Goal: Task Accomplishment & Management: Use online tool/utility

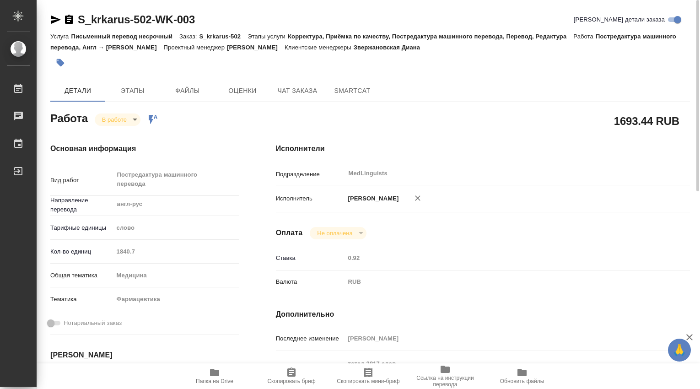
click at [133, 118] on body "🙏 .cls-1 fill:#fff; AWATERA Dmitrieva Olga Работы 0 Чаты График Выйти S_krkarus…" at bounding box center [350, 194] width 700 height 389
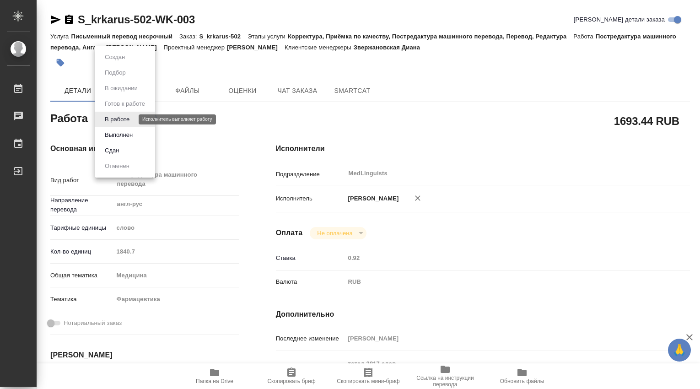
click at [127, 122] on button "В работе" at bounding box center [117, 119] width 30 height 10
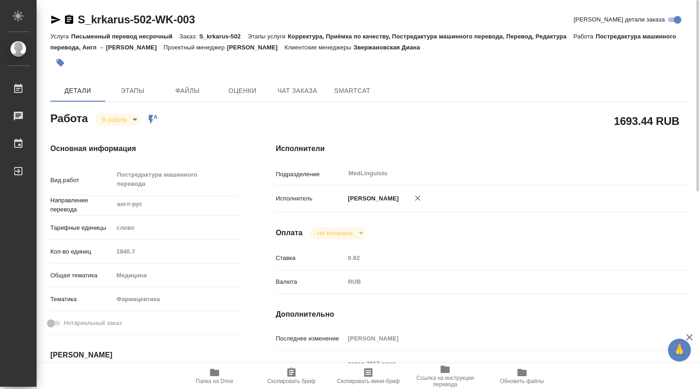
click at [134, 119] on body "🙏 .cls-1 fill:#fff; AWATERA Dmitrieva Olga Работы 0 Чаты График Выйти S_krkarus…" at bounding box center [350, 194] width 700 height 389
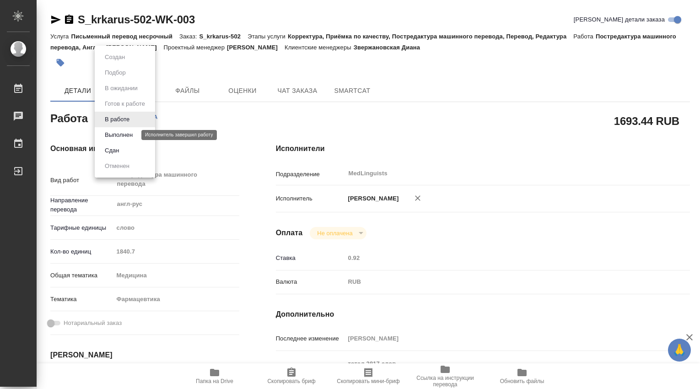
click at [129, 134] on button "Выполнен" at bounding box center [118, 135] width 33 height 10
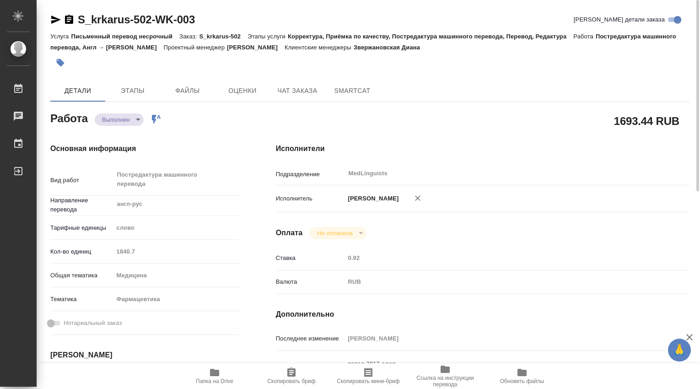
type textarea "x"
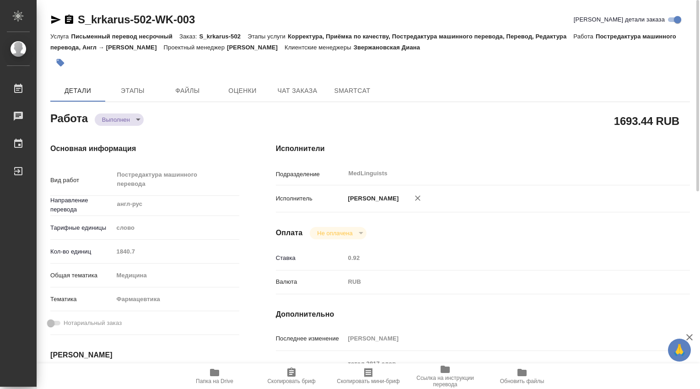
type textarea "x"
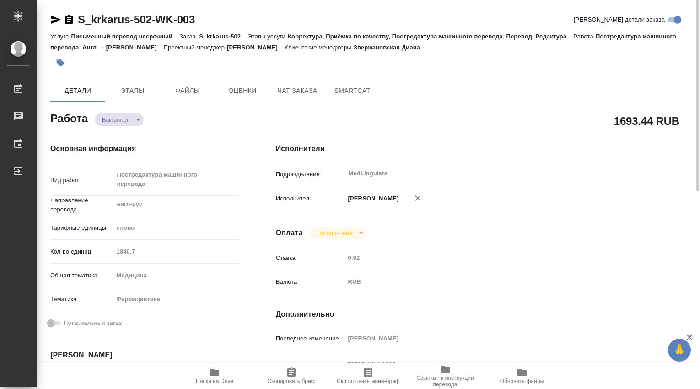
type textarea "x"
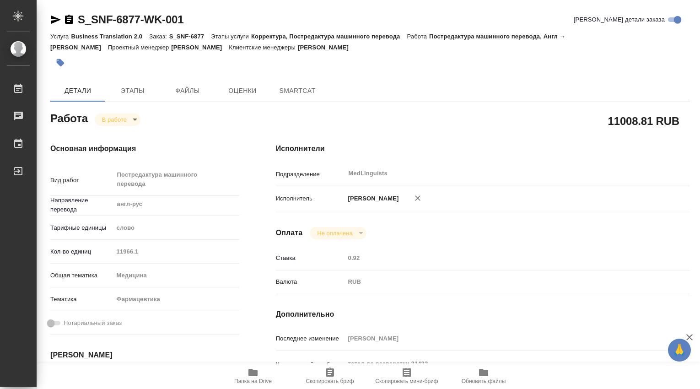
type textarea "x"
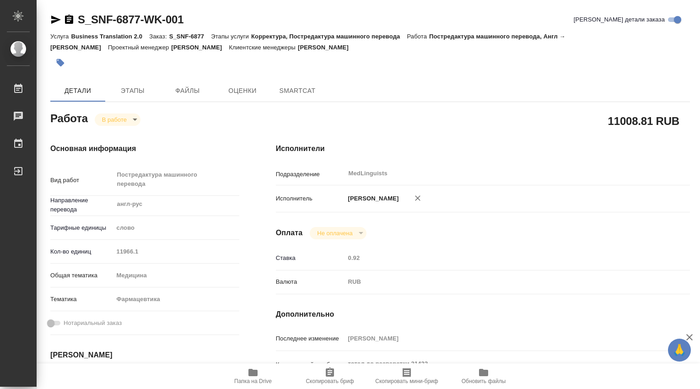
type textarea "x"
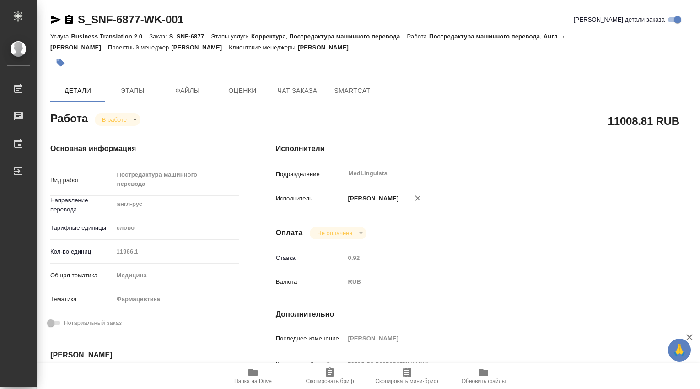
type textarea "x"
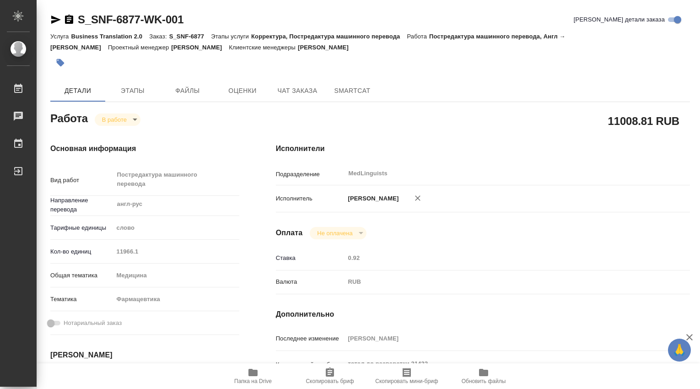
type textarea "x"
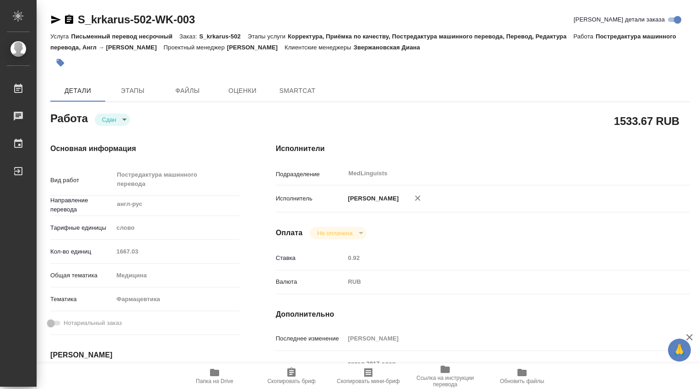
type textarea "x"
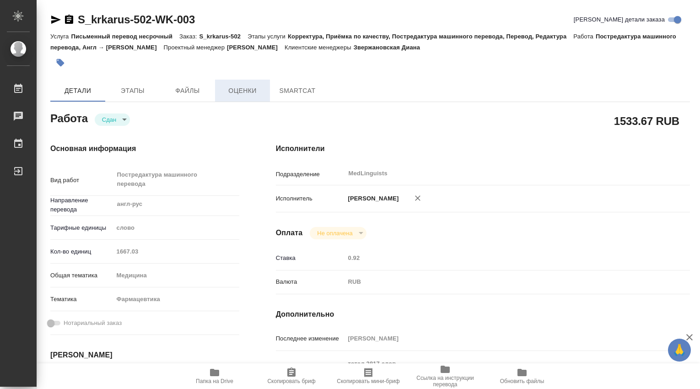
type textarea "x"
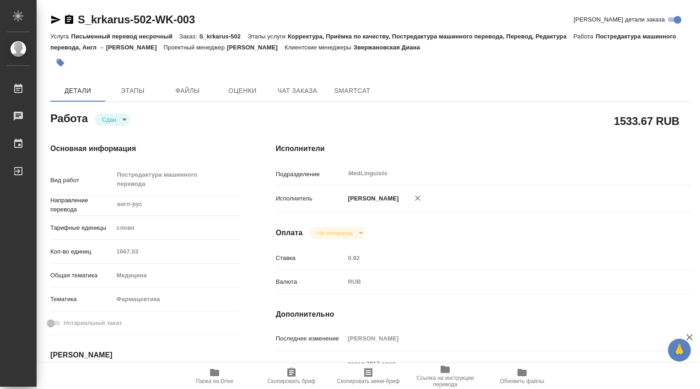
type textarea "x"
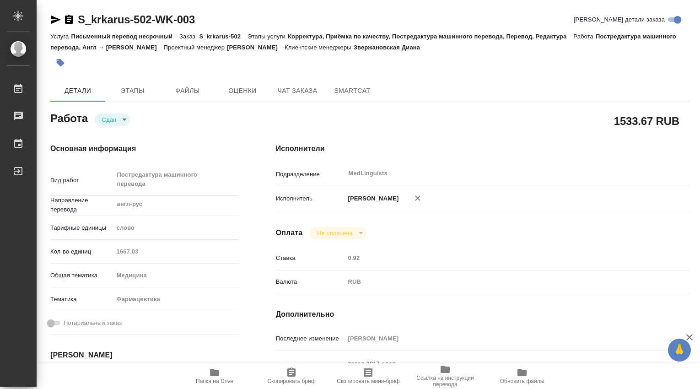
type textarea "x"
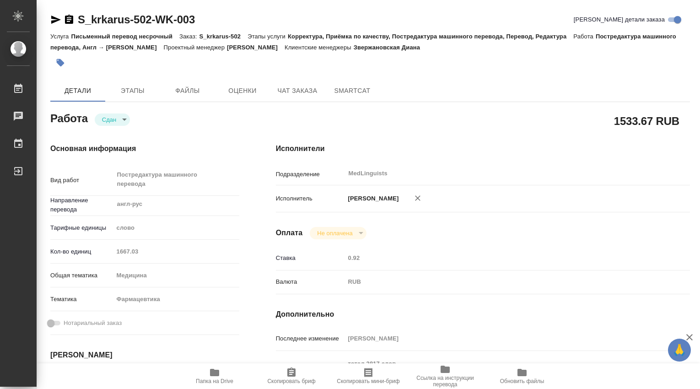
click at [103, 253] on div "Кол-во единиц 1667.03" at bounding box center [144, 251] width 189 height 16
